Goal: Check status: Check status

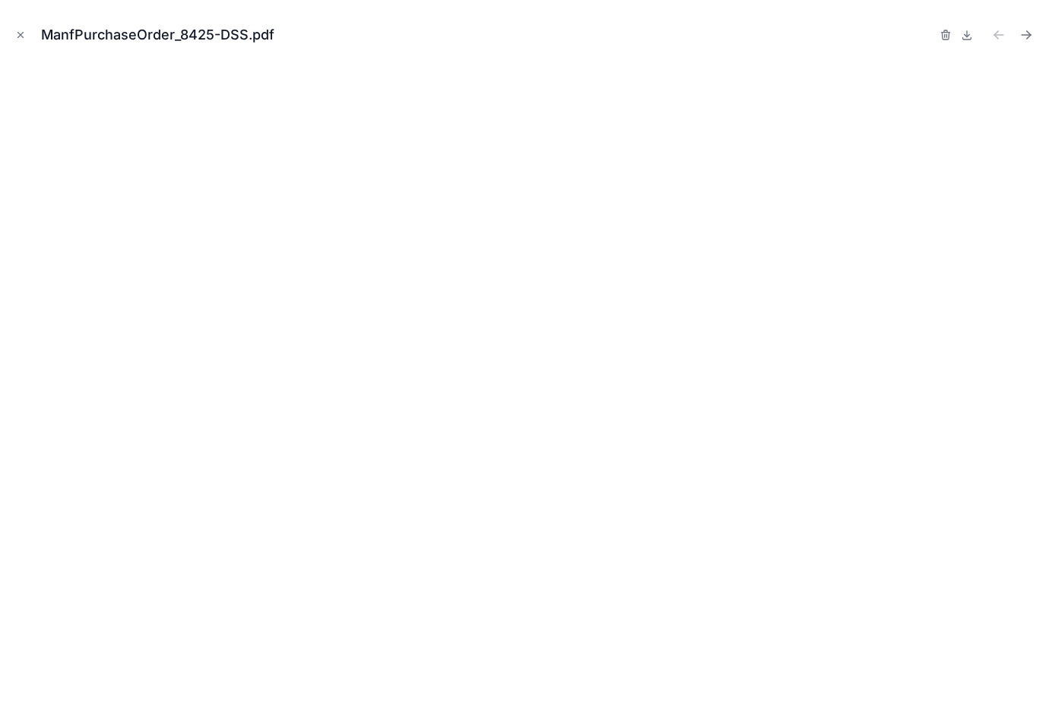
scroll to position [147, 0]
click at [21, 36] on icon "Close modal" at bounding box center [20, 35] width 11 height 11
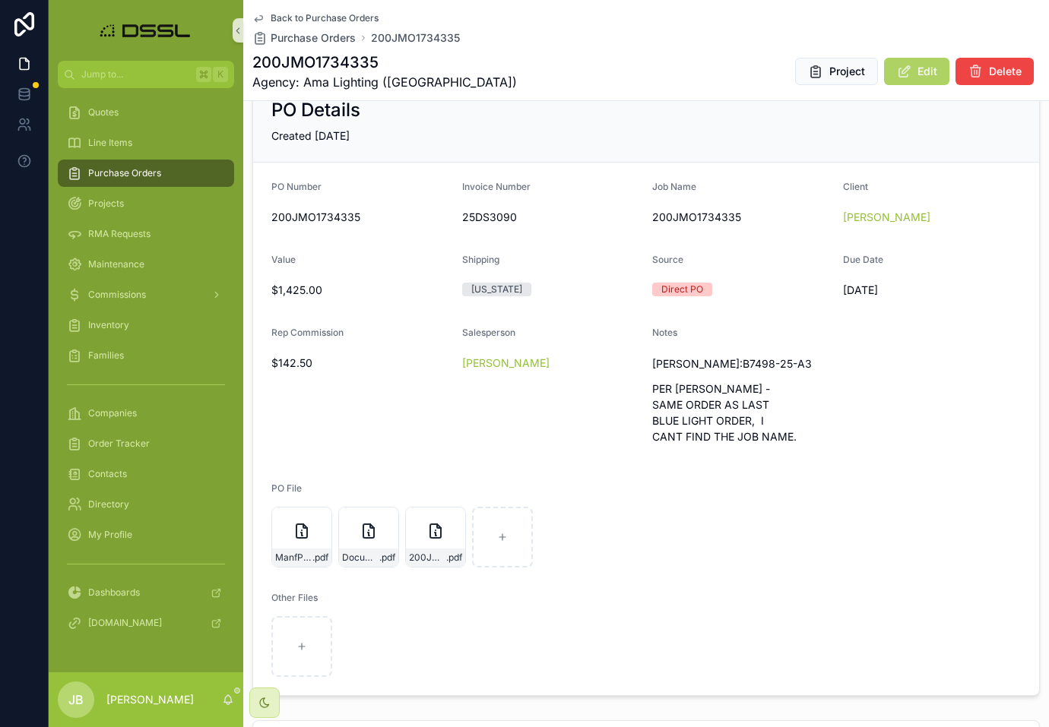
click at [914, 76] on button "Edit" at bounding box center [916, 71] width 65 height 27
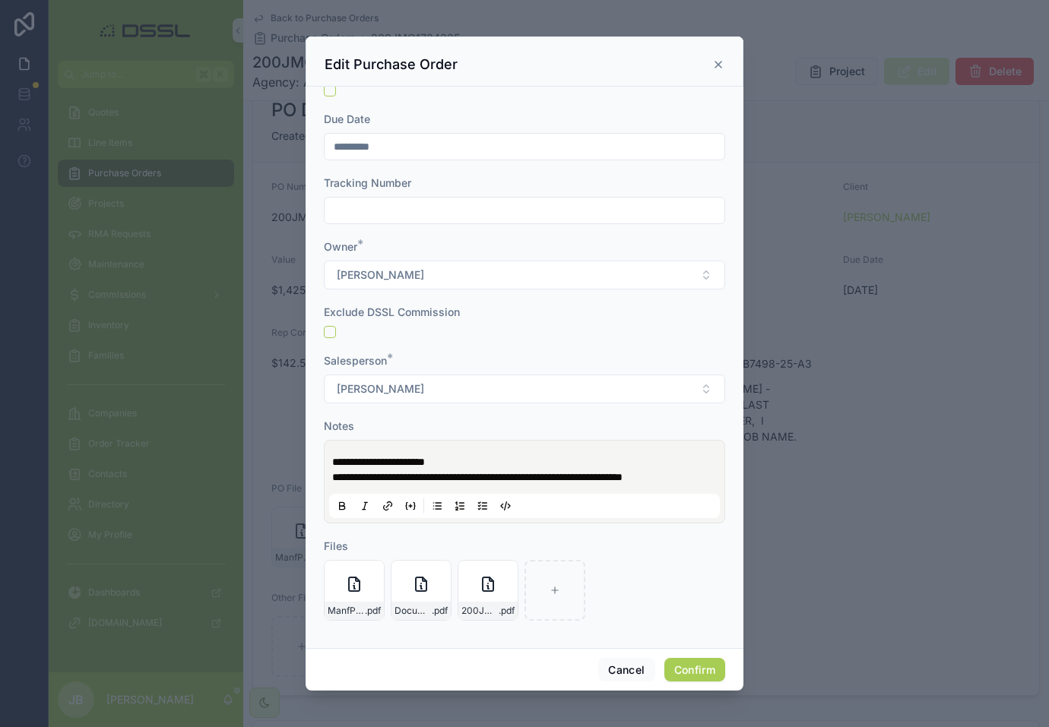
scroll to position [568, 0]
drag, startPoint x: 627, startPoint y: 462, endPoint x: 712, endPoint y: 476, distance: 86.2
click at [712, 476] on p "**********" at bounding box center [527, 477] width 391 height 15
click at [702, 673] on button "Confirm" at bounding box center [694, 670] width 61 height 24
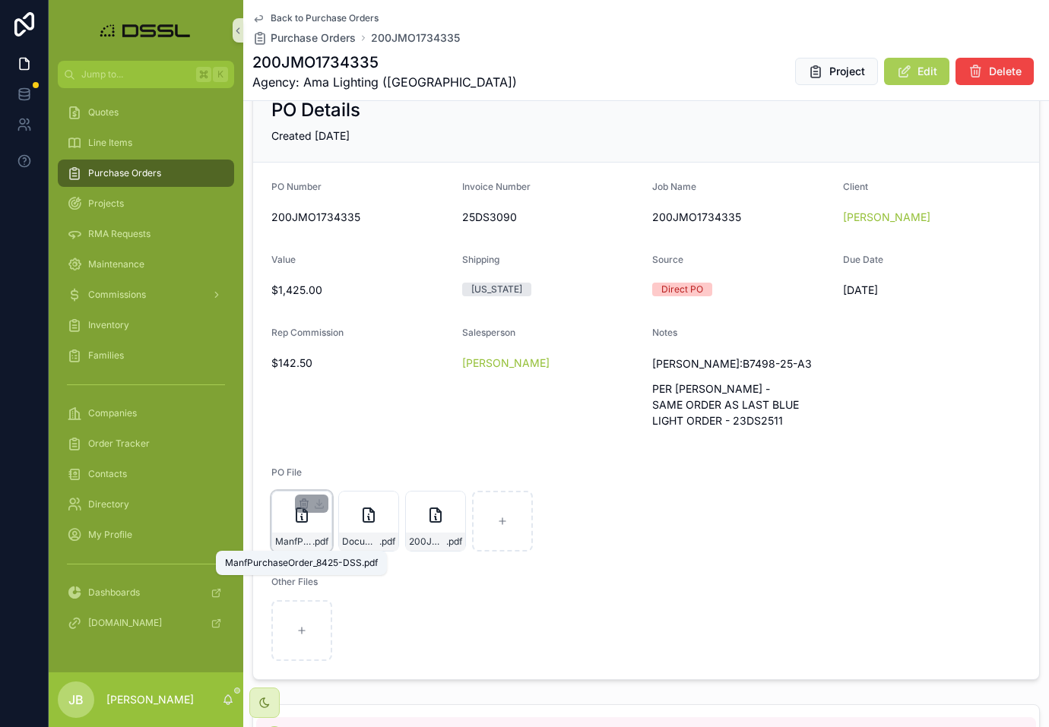
click at [312, 544] on span ".pdf" at bounding box center [320, 542] width 16 height 12
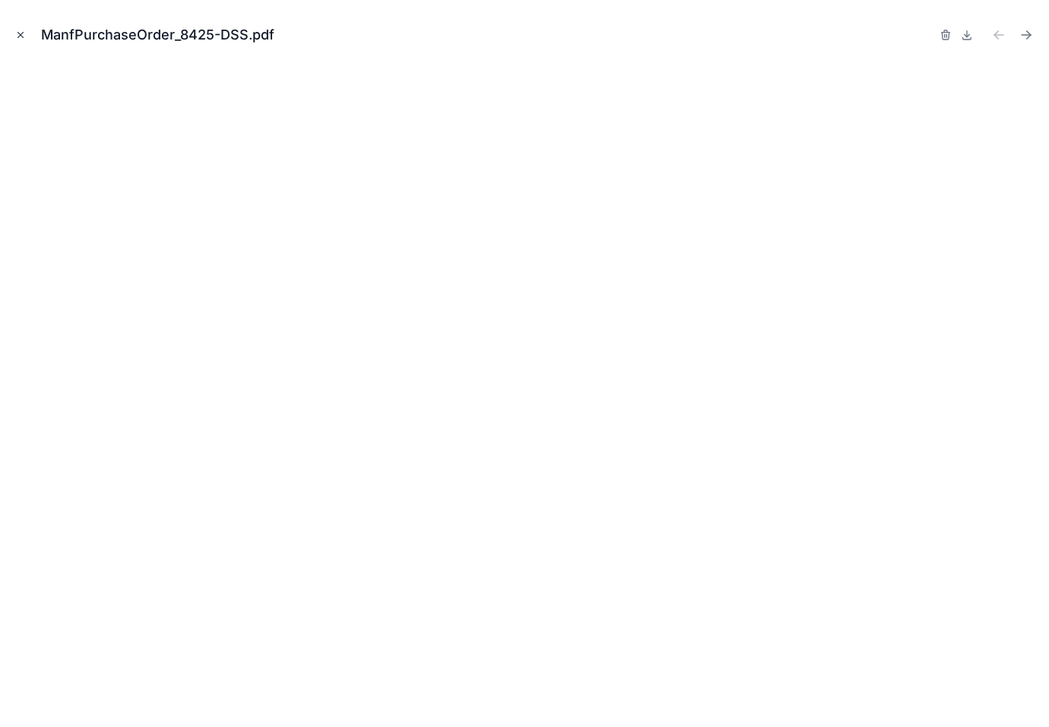
click at [25, 31] on icon "Close modal" at bounding box center [20, 35] width 11 height 11
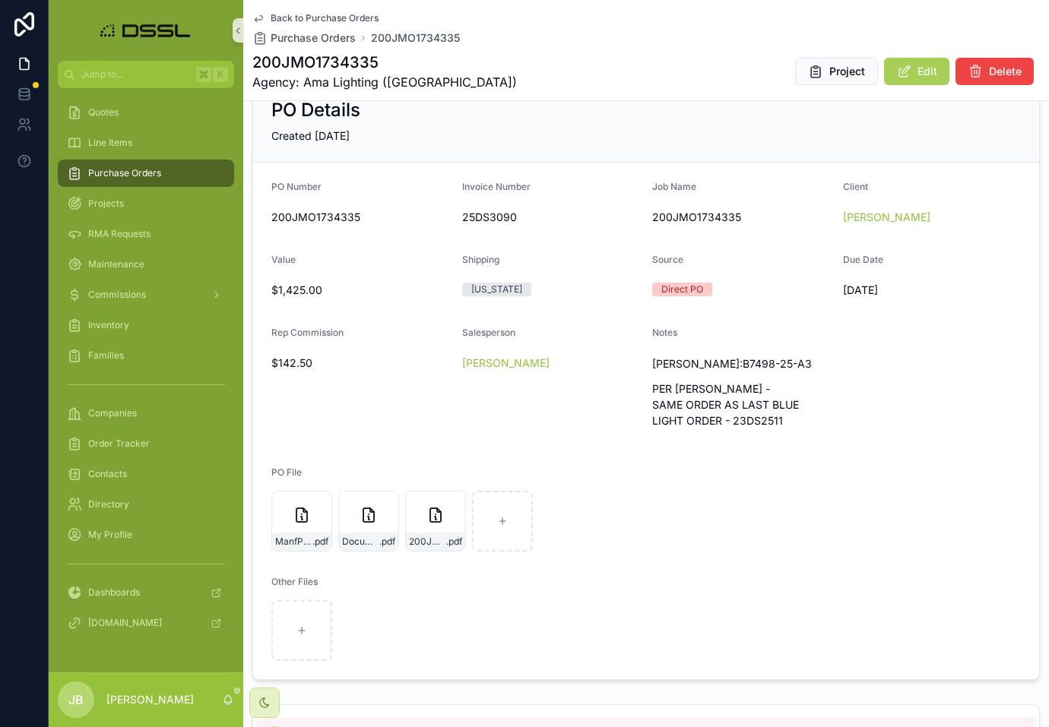
click at [125, 181] on div "Purchase Orders" at bounding box center [146, 173] width 158 height 24
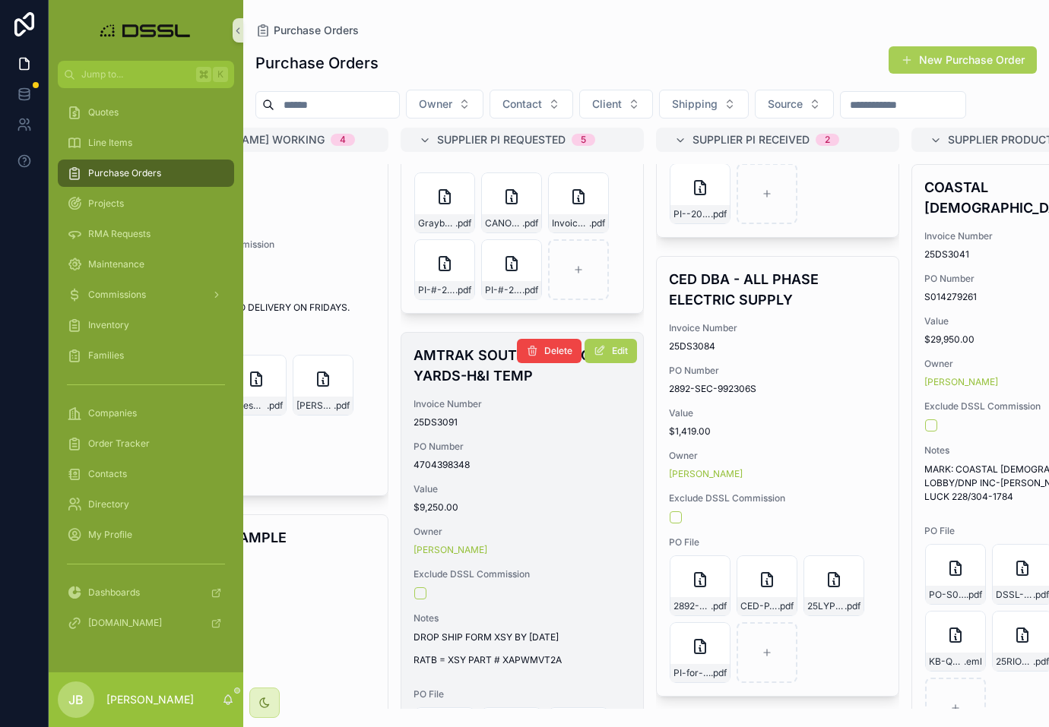
scroll to position [286, 0]
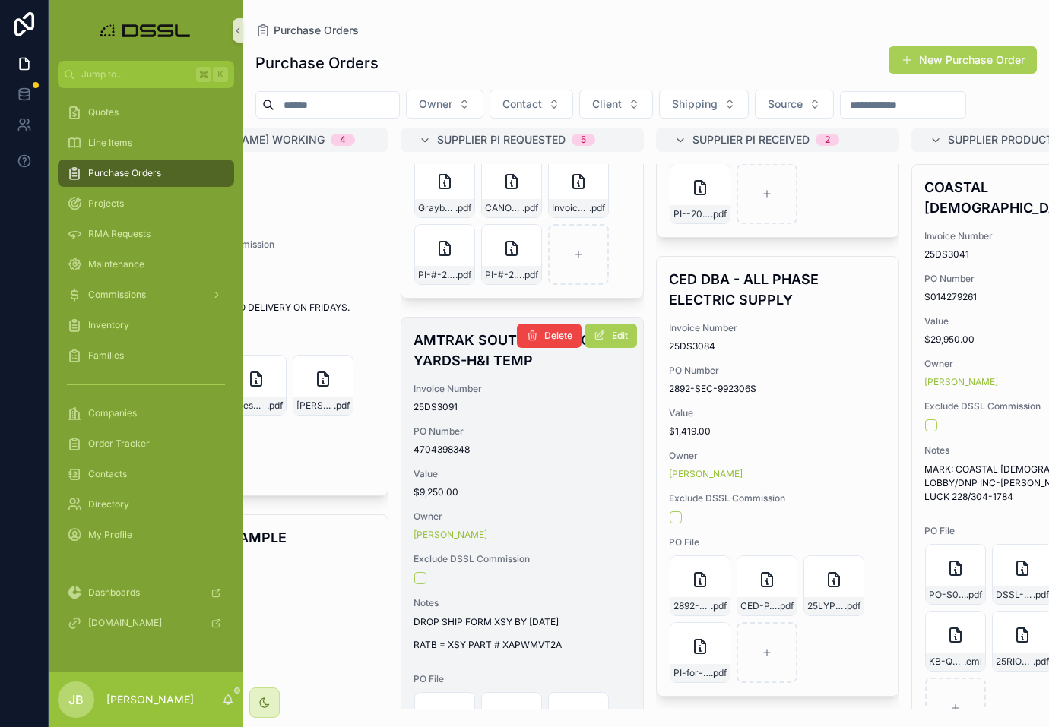
click at [514, 371] on h4 "AMTRAK SOUTH HAMPTON YARDS-H&I TEMP" at bounding box center [521, 350] width 217 height 41
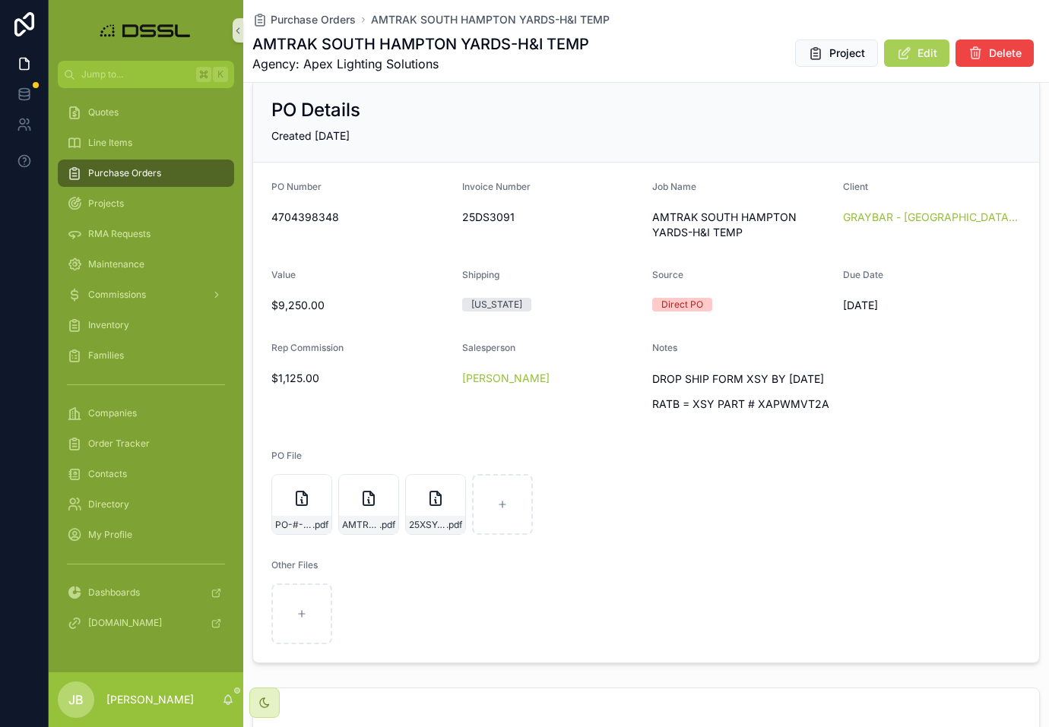
scroll to position [142, 0]
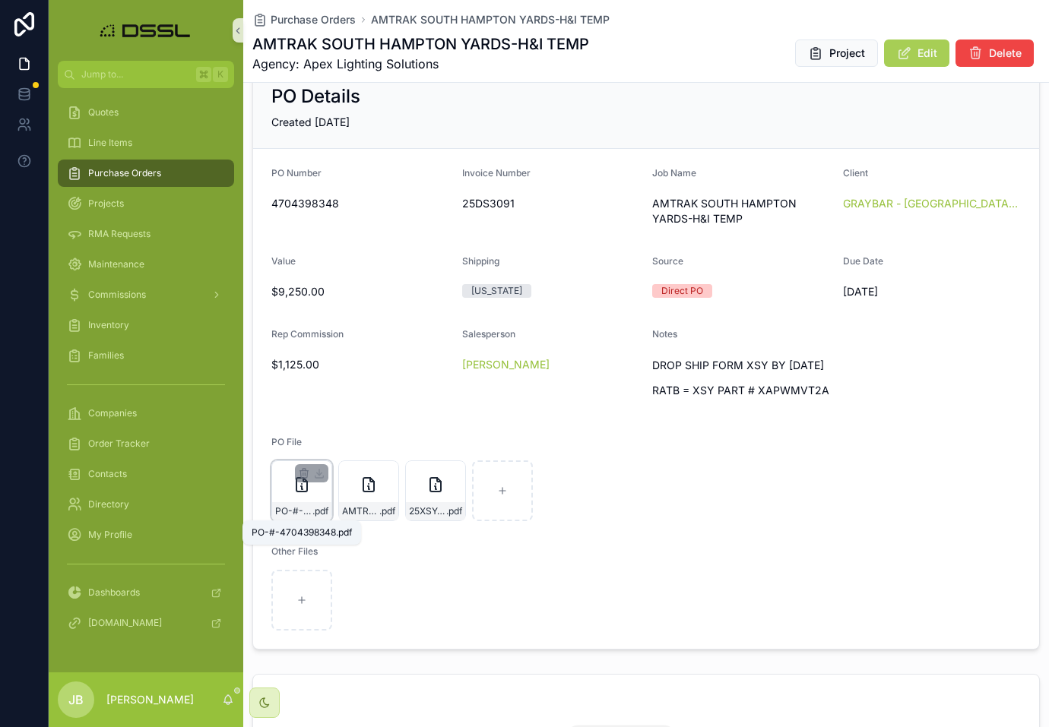
click at [301, 515] on span "PO-#-4704398348" at bounding box center [293, 511] width 37 height 12
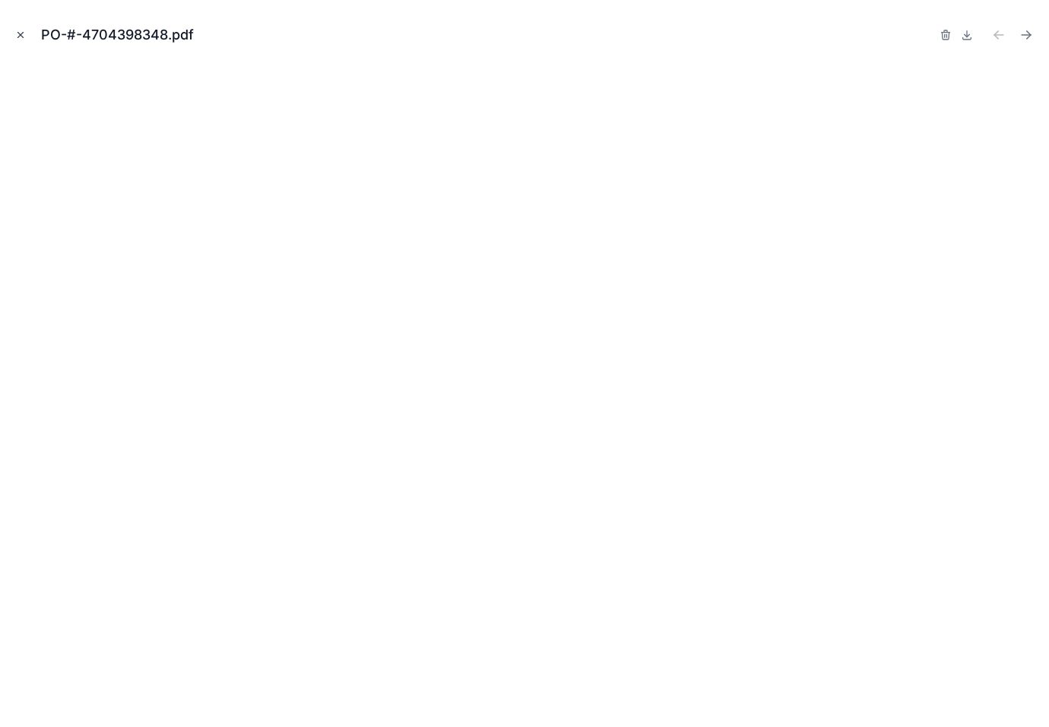
click at [15, 33] on icon "Close modal" at bounding box center [20, 35] width 11 height 11
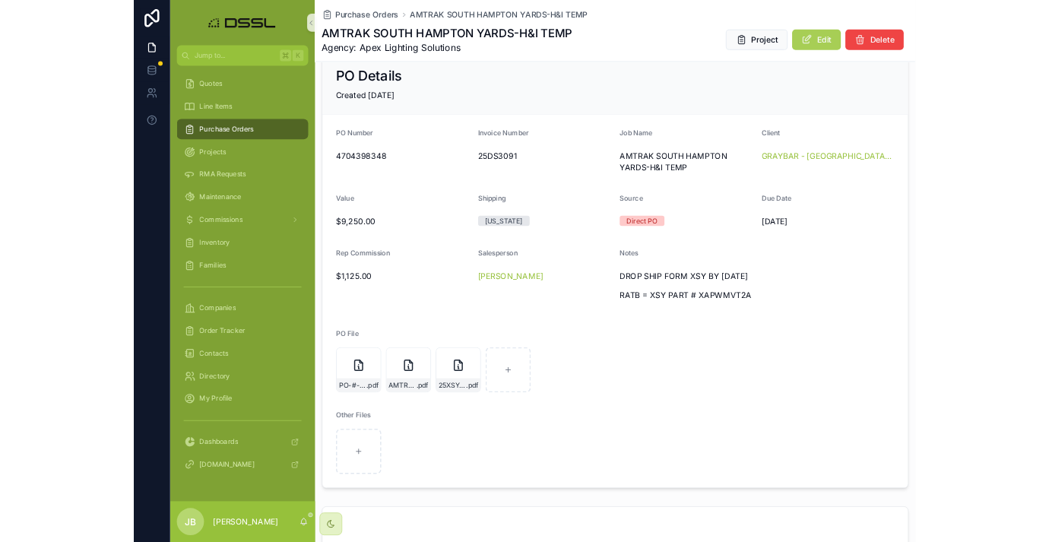
scroll to position [136, 0]
